Goal: Transaction & Acquisition: Subscribe to service/newsletter

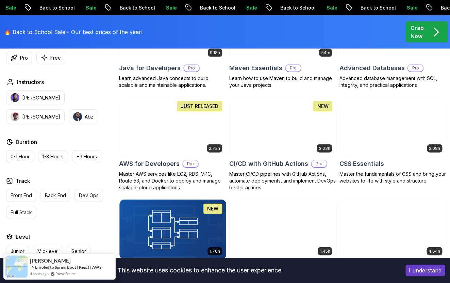
scroll to position [465, 0]
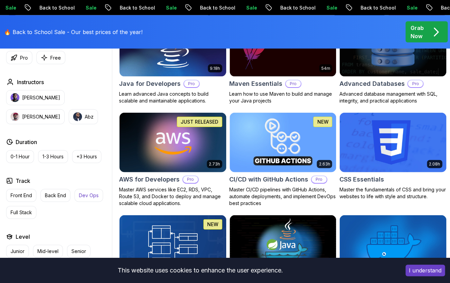
click at [82, 195] on p "Dev Ops" at bounding box center [89, 195] width 20 height 7
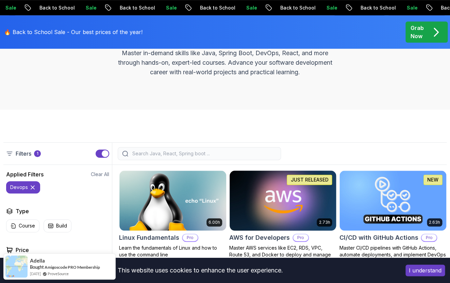
scroll to position [105, 0]
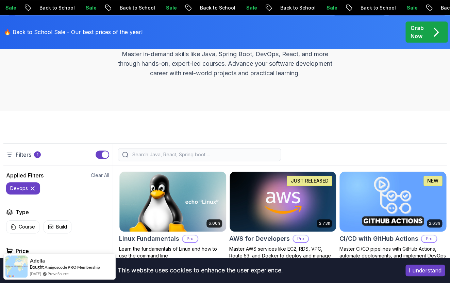
click at [359, 191] on img at bounding box center [393, 201] width 112 height 63
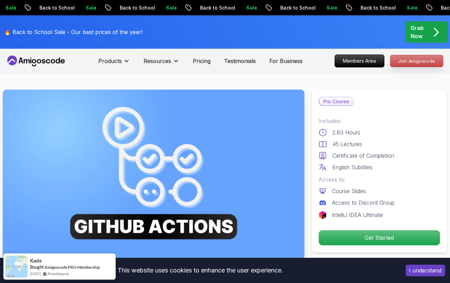
click at [423, 60] on p "Join Amigoscode" at bounding box center [416, 61] width 53 height 12
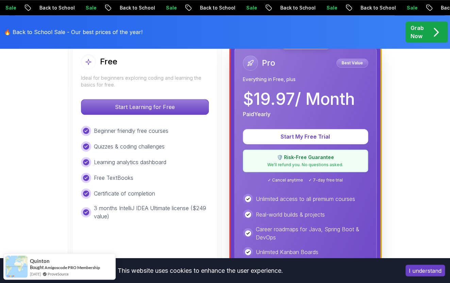
scroll to position [206, 0]
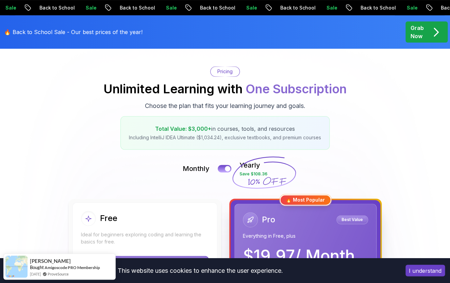
scroll to position [54, 0]
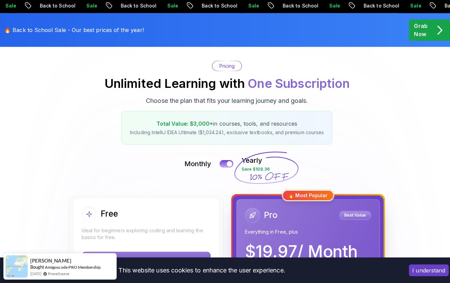
click at [253, 164] on icon at bounding box center [263, 169] width 65 height 60
click at [228, 163] on div at bounding box center [228, 165] width 6 height 6
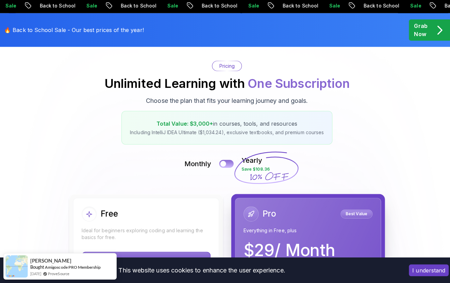
click at [228, 163] on button at bounding box center [224, 165] width 14 height 8
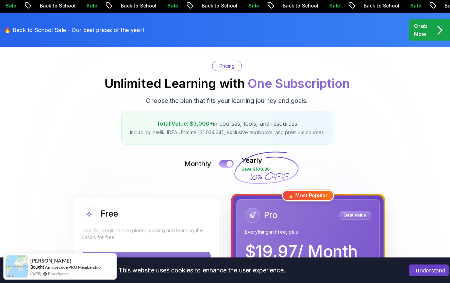
click at [228, 163] on div at bounding box center [228, 165] width 6 height 6
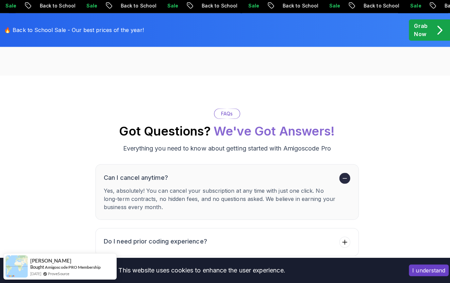
scroll to position [0, 0]
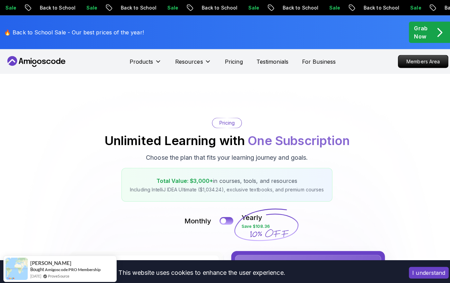
click at [30, 68] on nav "Products Resources Pricing Testimonials For Business Members Area" at bounding box center [224, 61] width 439 height 25
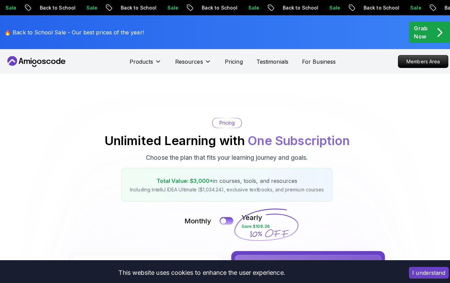
click at [37, 60] on icon at bounding box center [39, 61] width 4 height 4
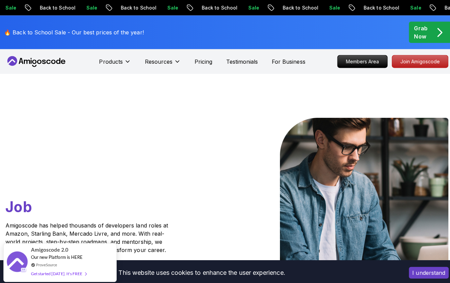
click at [418, 32] on p "Grab Now" at bounding box center [417, 32] width 13 height 16
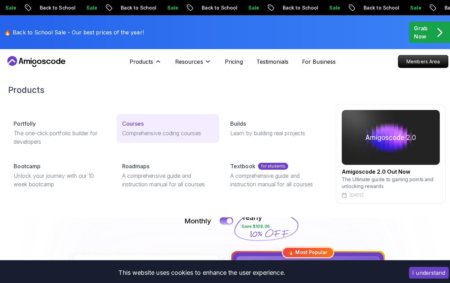
click at [136, 125] on p "Courses" at bounding box center [131, 122] width 21 height 8
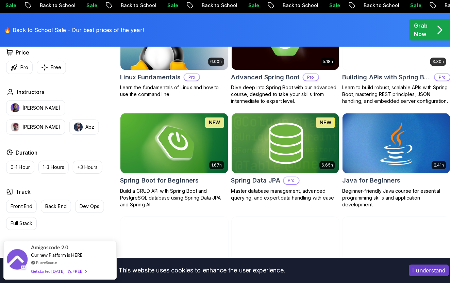
scroll to position [357, 0]
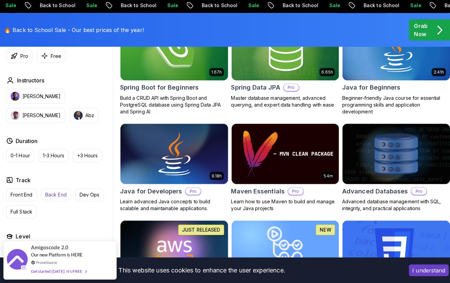
click at [54, 194] on p "Back End" at bounding box center [55, 195] width 21 height 7
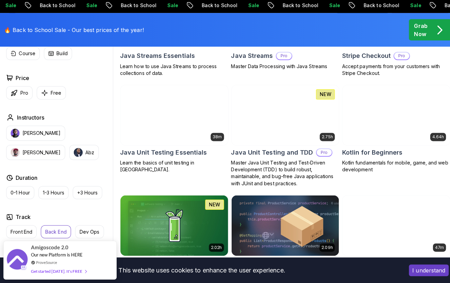
scroll to position [713, 0]
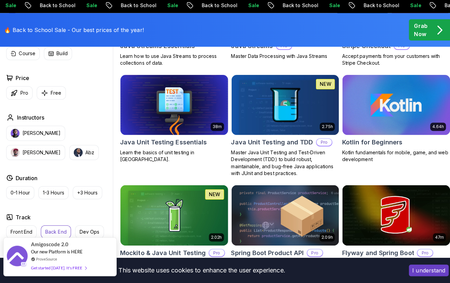
click at [36, 249] on div "Our new Platform is HERE" at bounding box center [58, 252] width 55 height 6
